Goal: Information Seeking & Learning: Learn about a topic

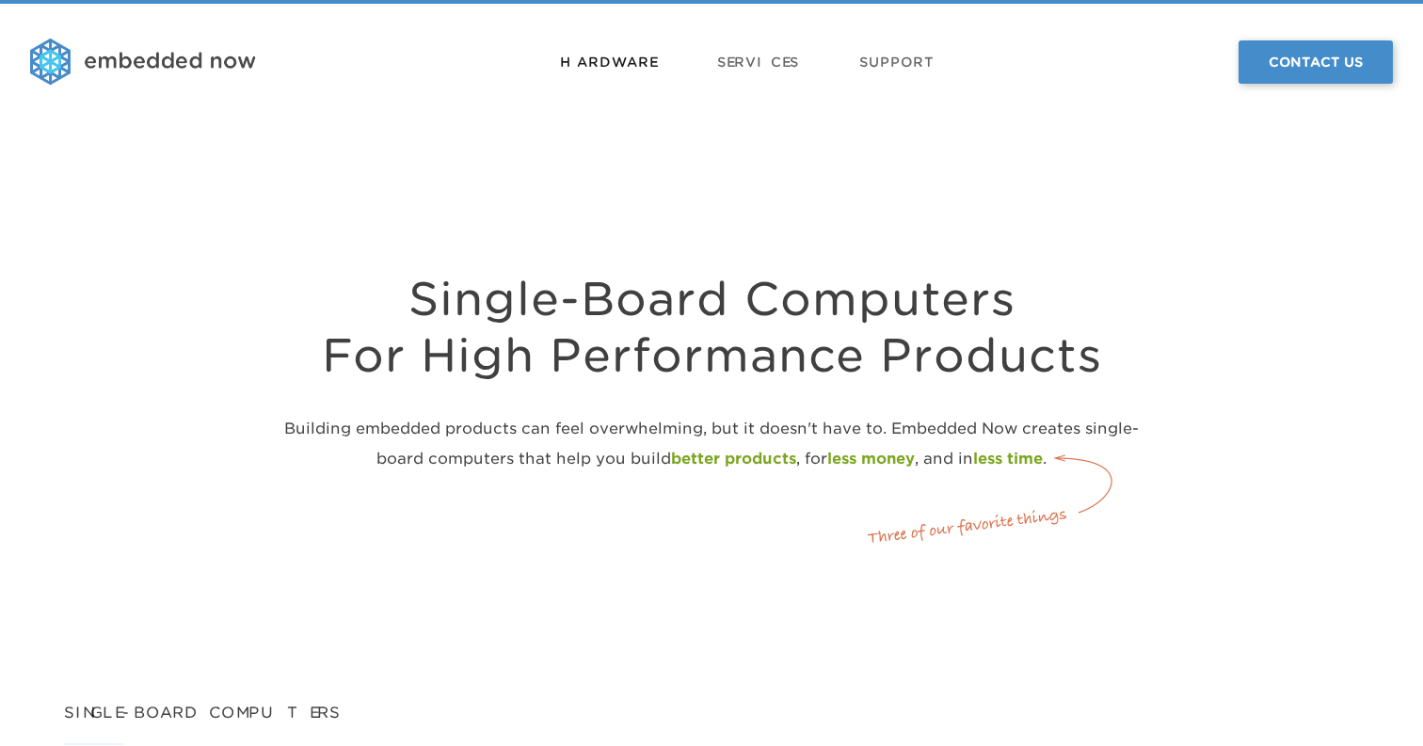
click at [616, 66] on link "Hardware" at bounding box center [608, 62] width 97 height 56
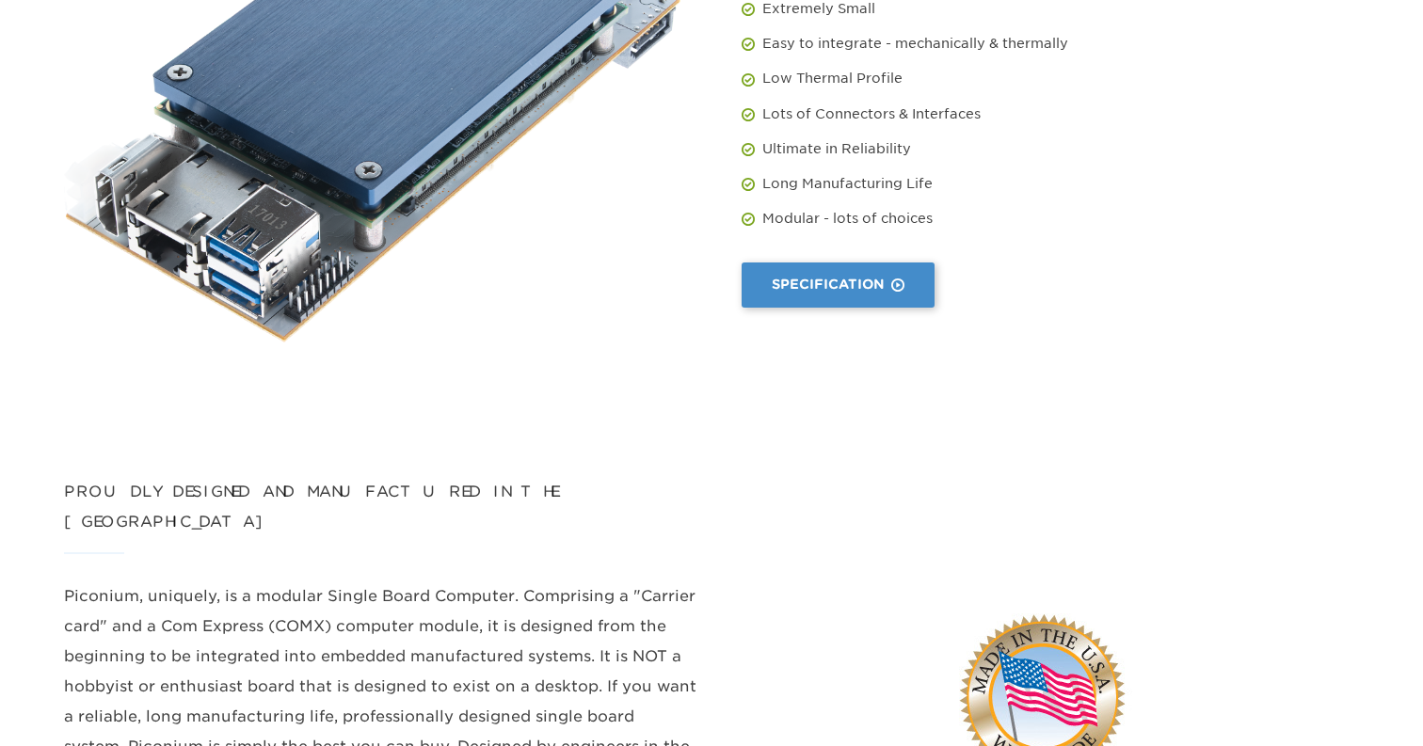
scroll to position [386, 0]
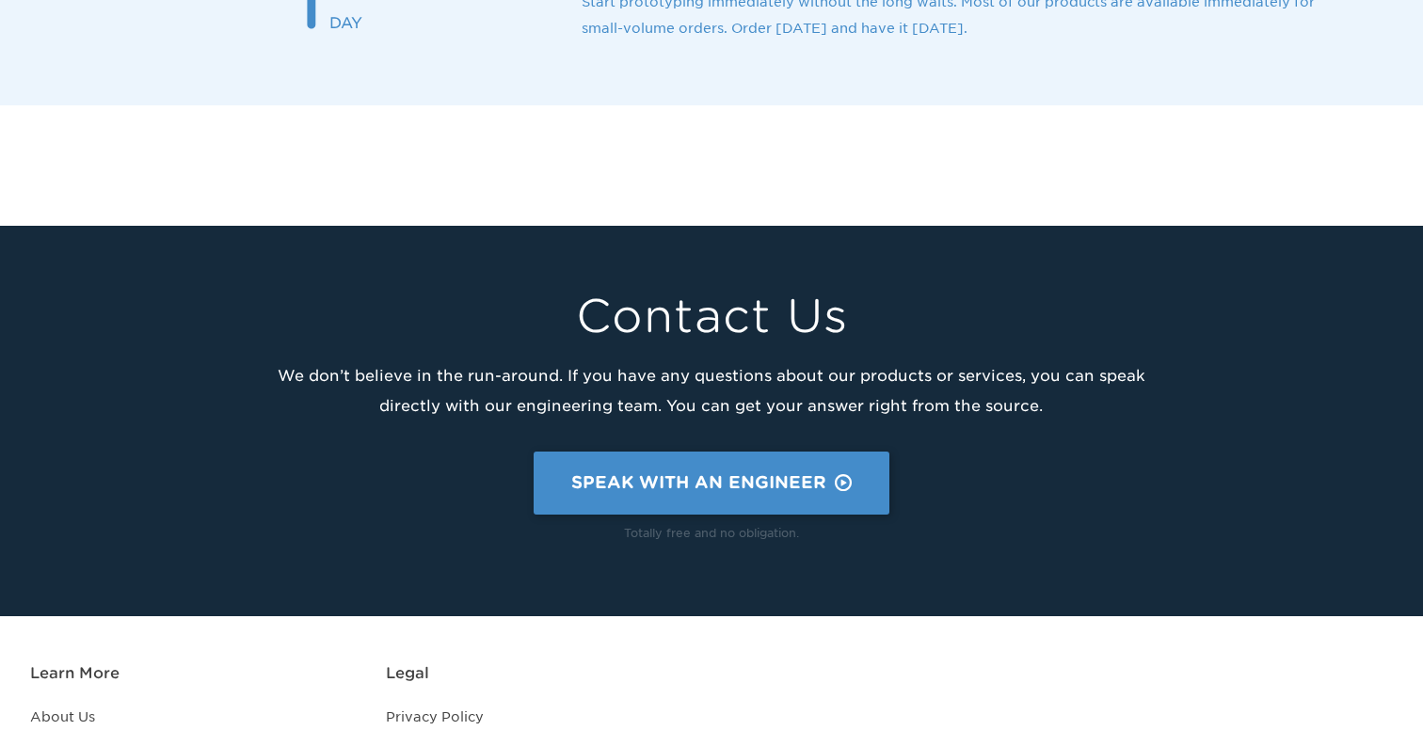
scroll to position [2652, 0]
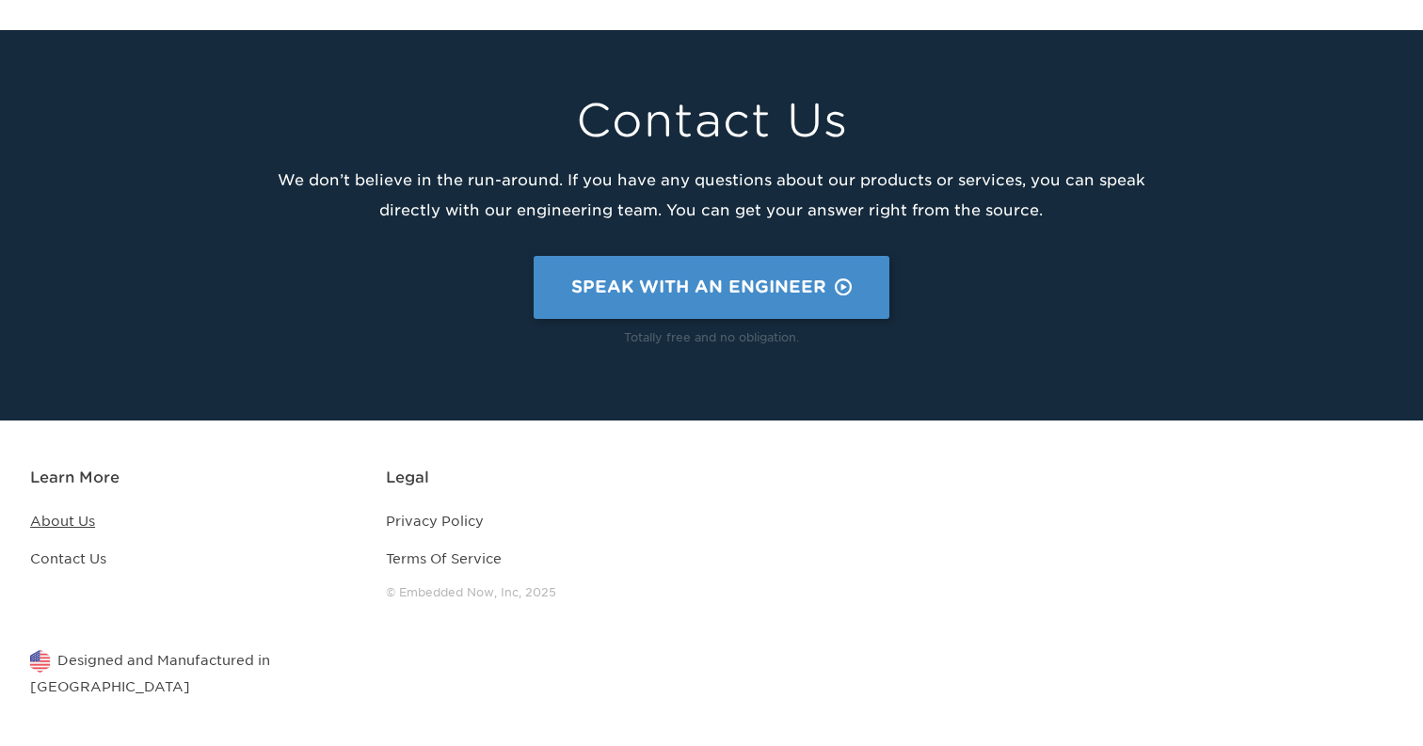
click at [80, 527] on link "About Us" at bounding box center [62, 521] width 65 height 15
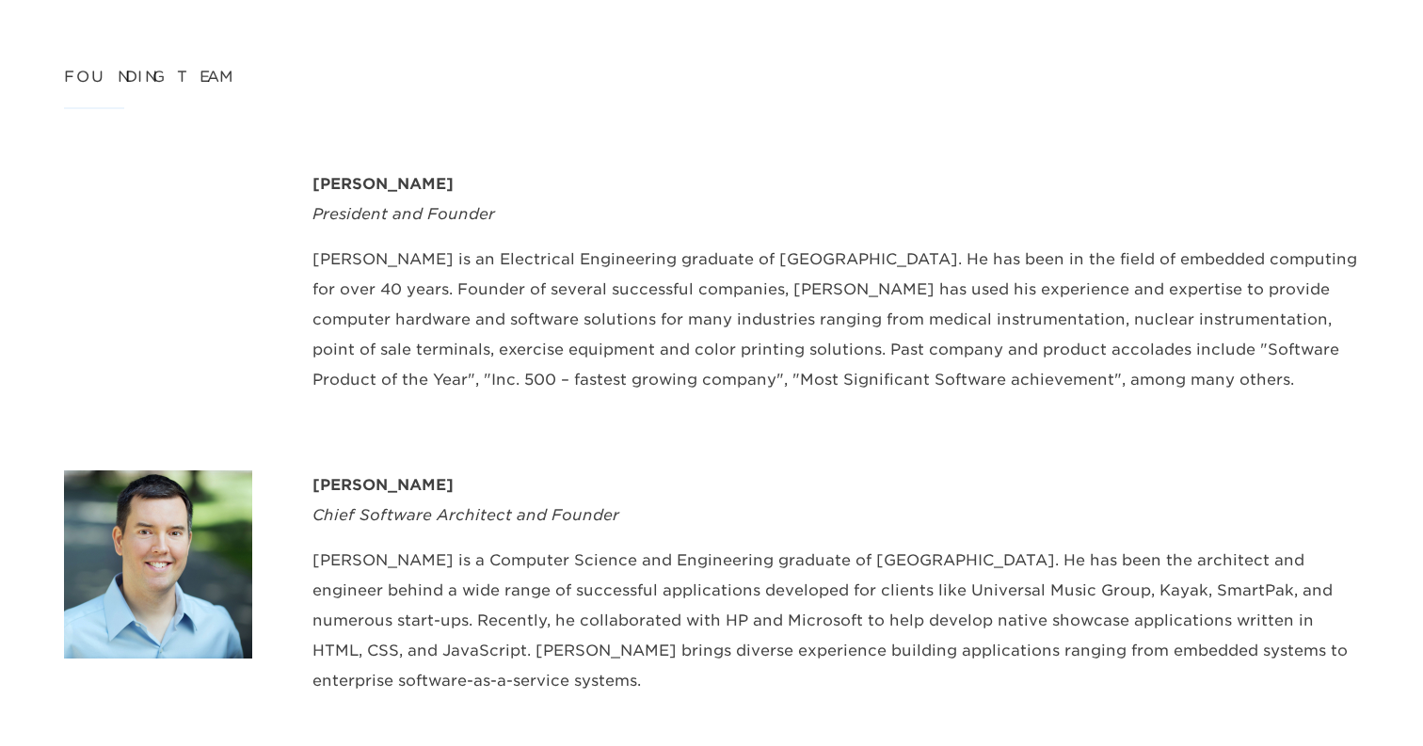
scroll to position [713, 0]
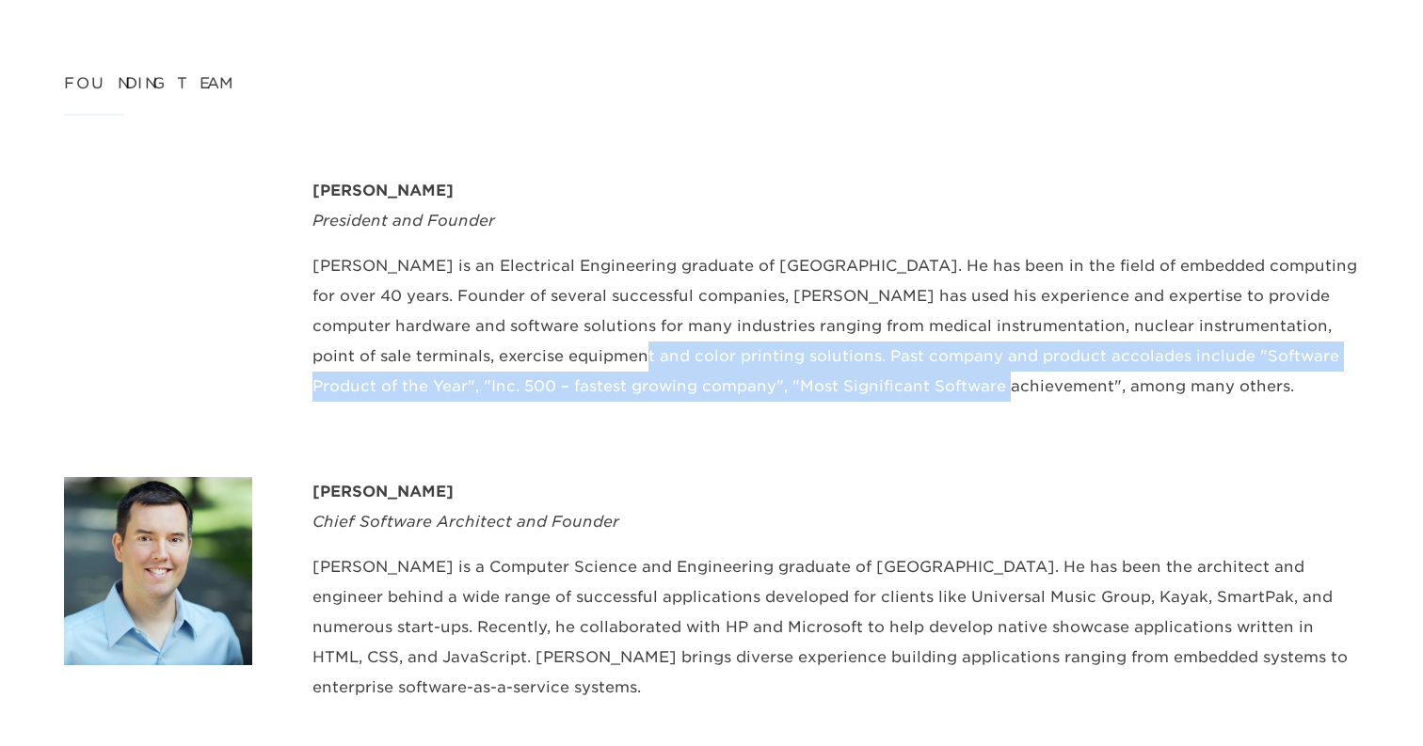
drag, startPoint x: 508, startPoint y: 356, endPoint x: 736, endPoint y: 408, distance: 233.6
click at [736, 408] on div "Jeff Moore President and Founder Jeff is an Electrical Engineering graduate of …" at bounding box center [836, 296] width 1047 height 241
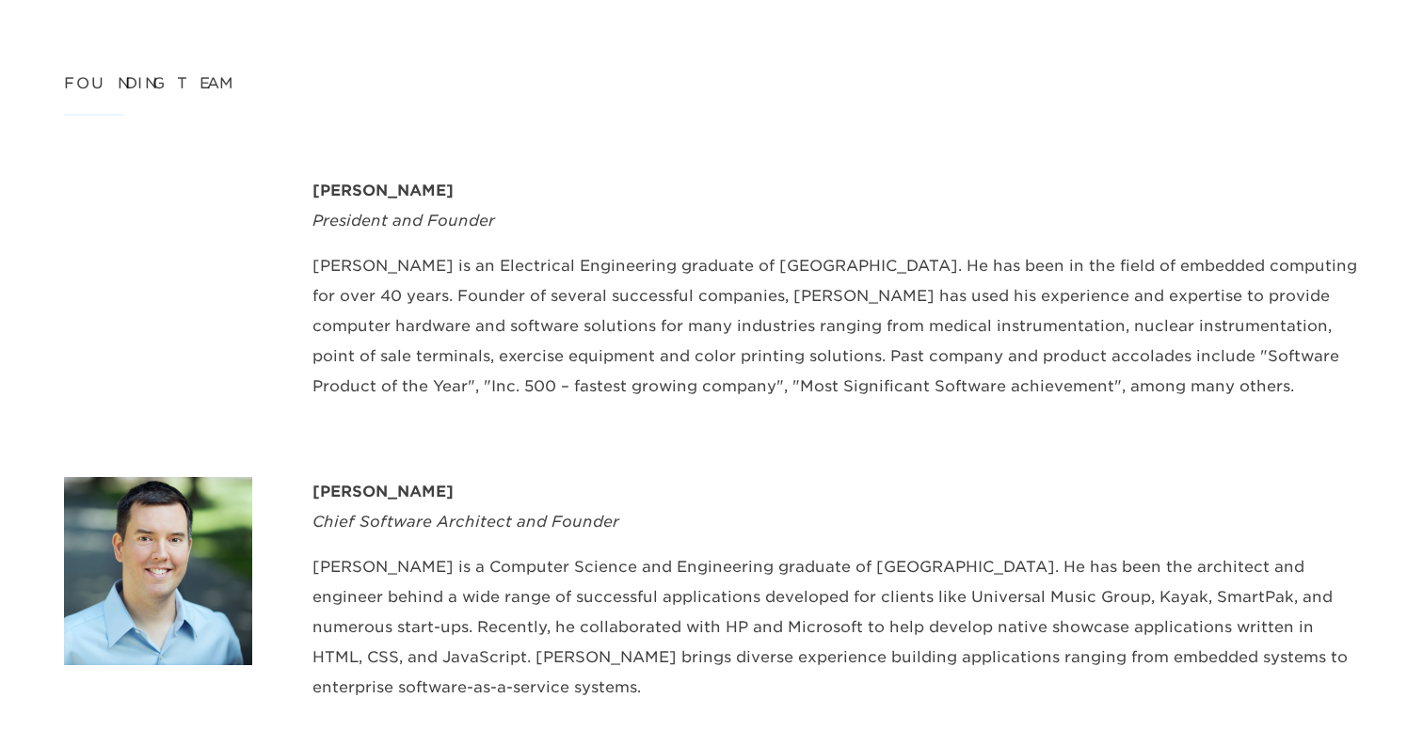
click at [372, 184] on div "Jeff Moore" at bounding box center [836, 191] width 1047 height 30
copy div "Jeff Moore"
